Goal: Find contact information: Find contact information

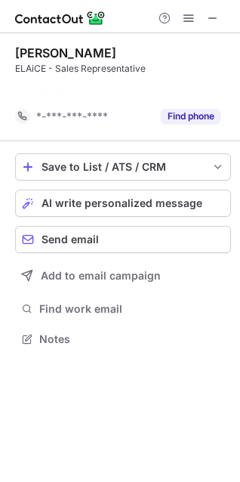
scroll to position [304, 240]
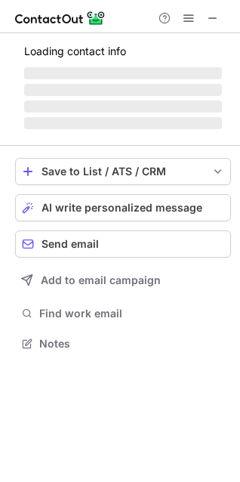
scroll to position [7, 7]
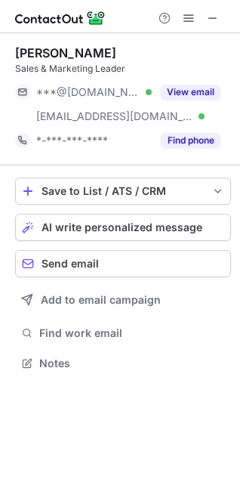
scroll to position [352, 240]
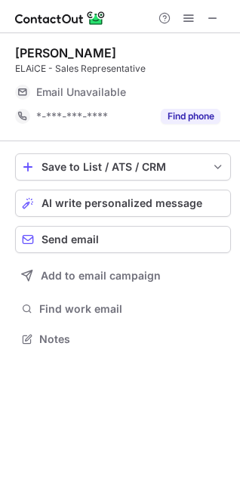
scroll to position [7, 7]
click at [106, 96] on span "Email Unavailable" at bounding box center [81, 92] width 90 height 14
click at [215, 18] on span at bounding box center [213, 18] width 12 height 12
click at [217, 20] on span at bounding box center [213, 18] width 12 height 12
